Goal: Information Seeking & Learning: Find specific fact

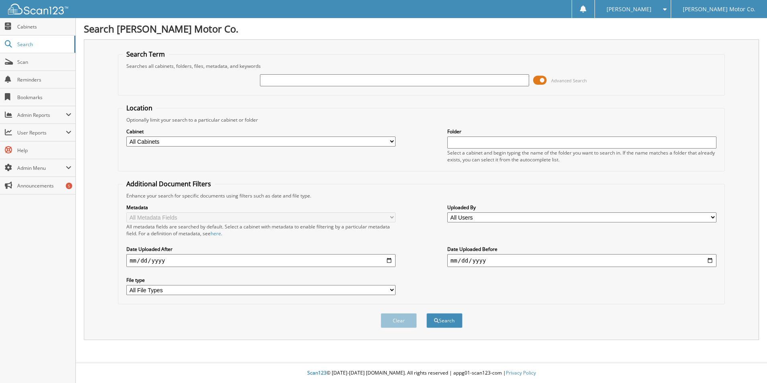
click at [299, 82] on input "text" at bounding box center [394, 80] width 269 height 12
type input "[PERSON_NAME]"
click at [441, 319] on button "Search" at bounding box center [445, 320] width 36 height 15
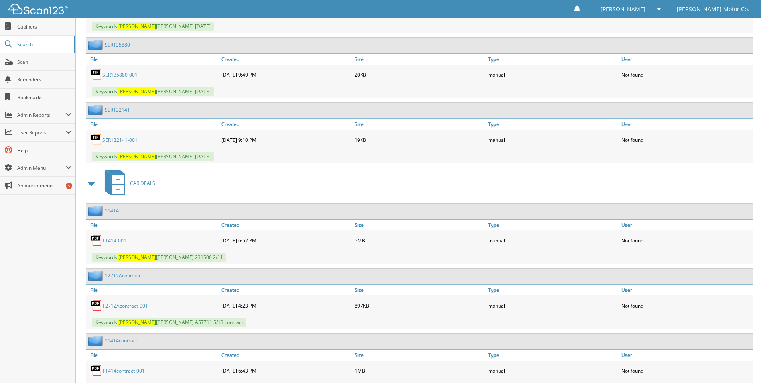
scroll to position [3090, 0]
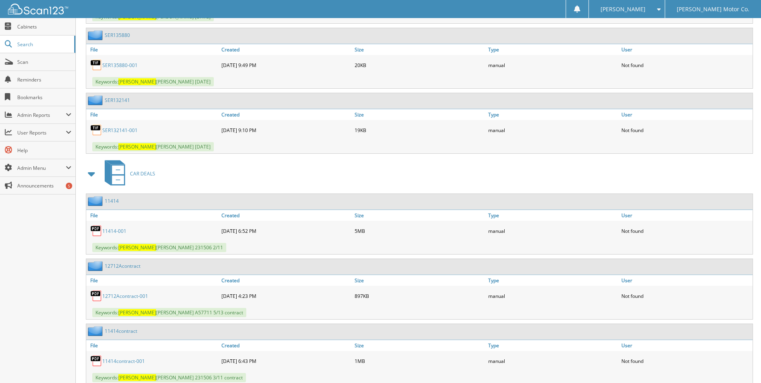
click at [115, 229] on link "11414-001" at bounding box center [114, 231] width 24 height 7
click at [661, 10] on span at bounding box center [657, 9] width 8 height 6
click at [657, 38] on link "Logout" at bounding box center [627, 39] width 76 height 14
